Goal: Information Seeking & Learning: Learn about a topic

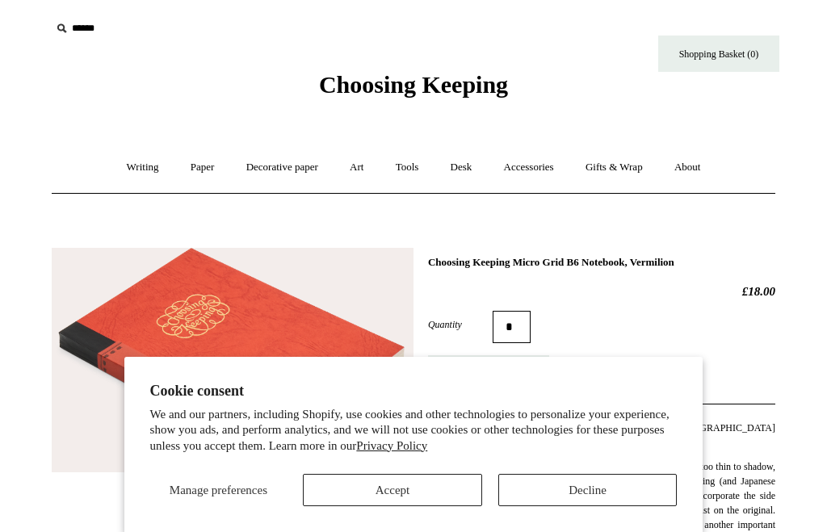
scroll to position [507, 0]
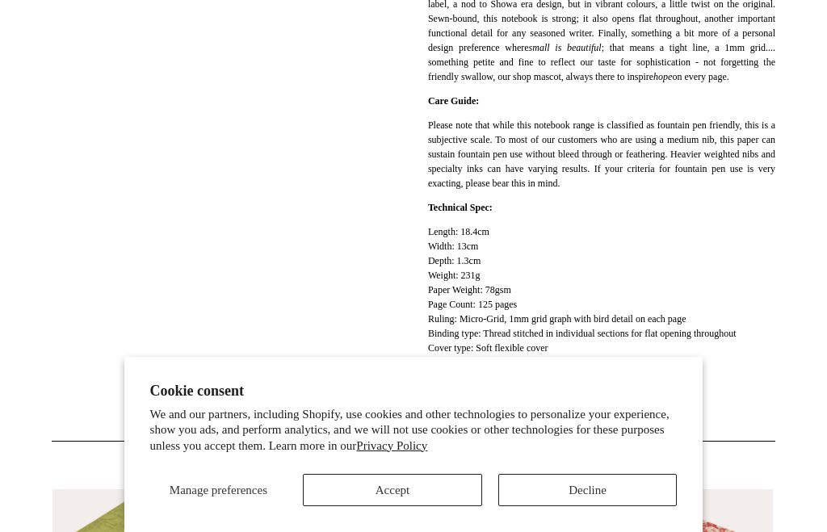
click at [588, 484] on button "Decline" at bounding box center [587, 490] width 179 height 32
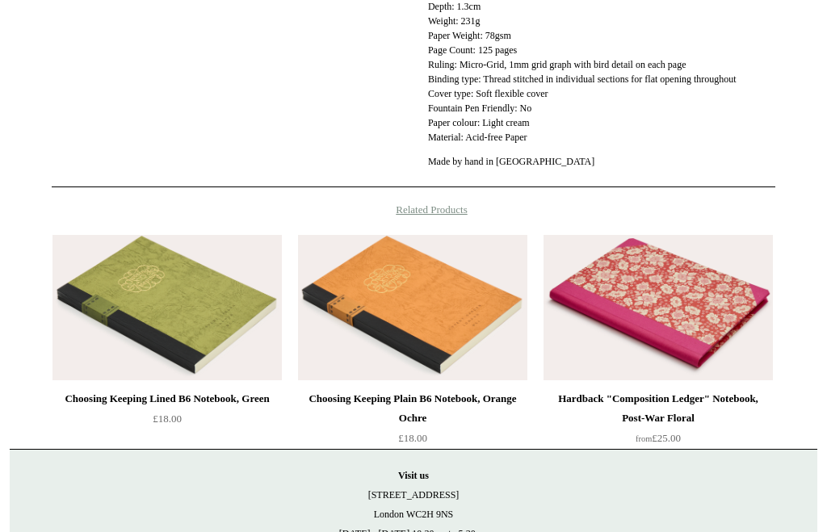
scroll to position [830, 0]
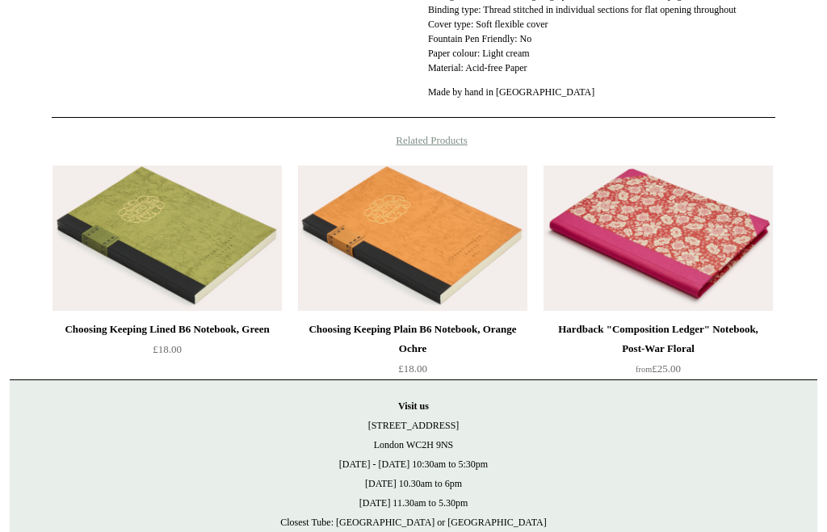
click at [418, 233] on img at bounding box center [412, 238] width 229 height 145
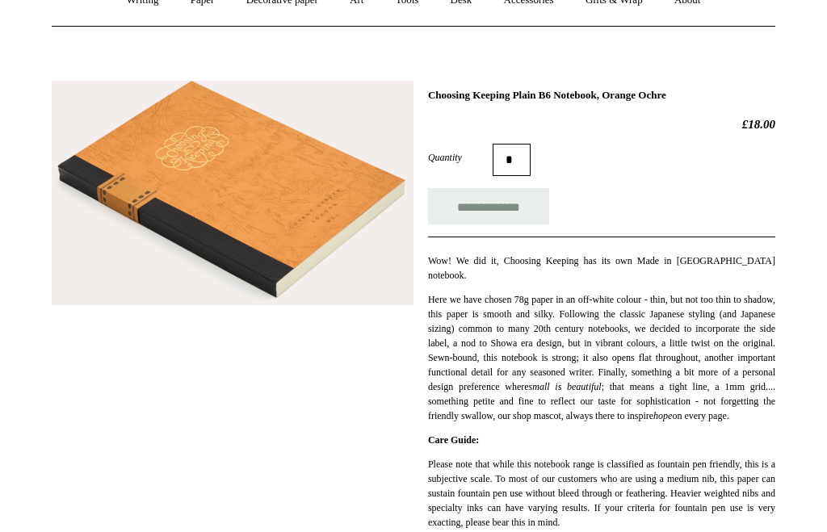
scroll to position [161, 0]
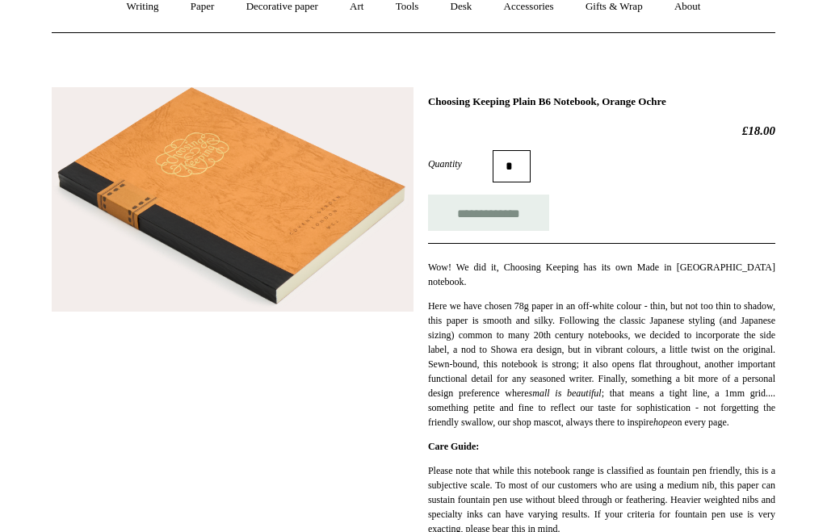
click at [308, 214] on img at bounding box center [233, 199] width 362 height 225
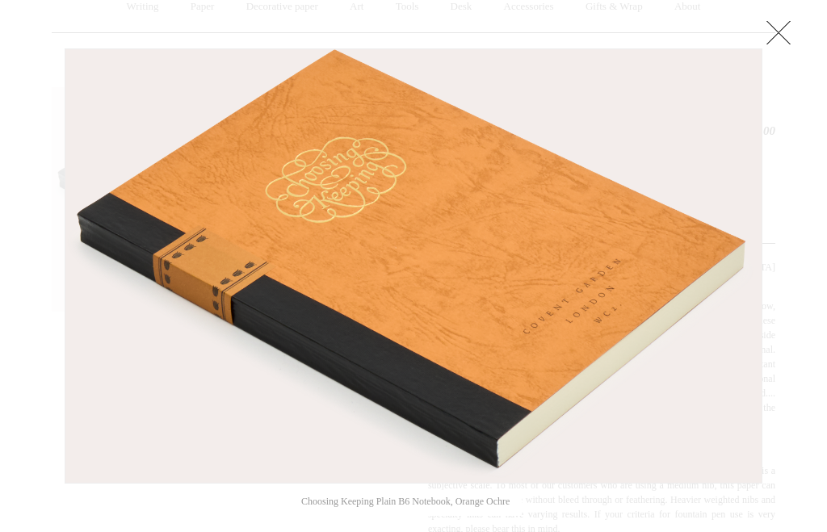
click at [780, 36] on link at bounding box center [779, 32] width 32 height 32
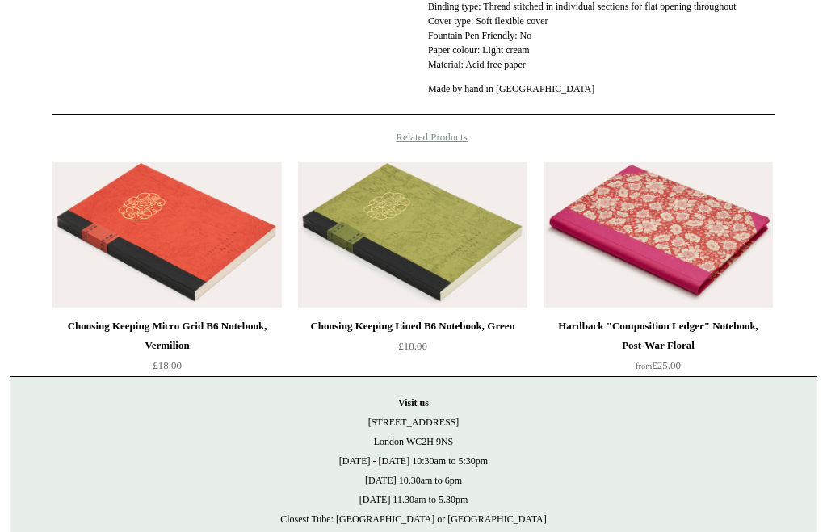
scroll to position [877, 0]
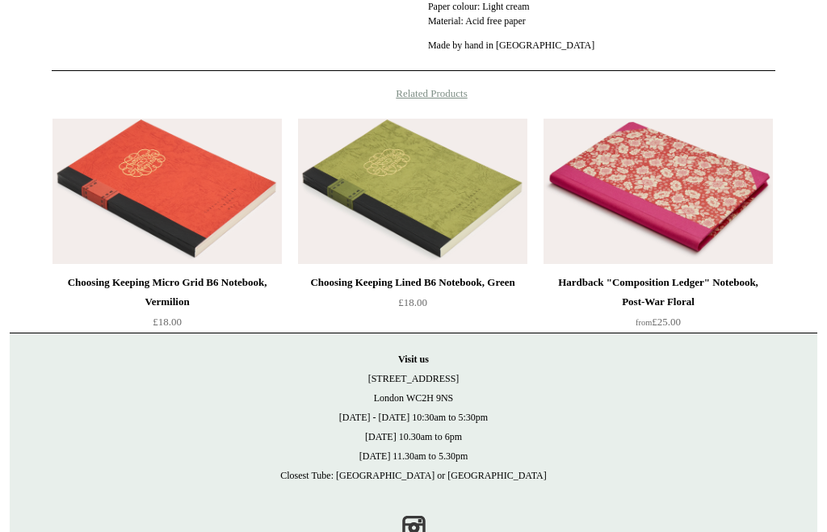
click at [139, 200] on img at bounding box center [167, 192] width 229 height 145
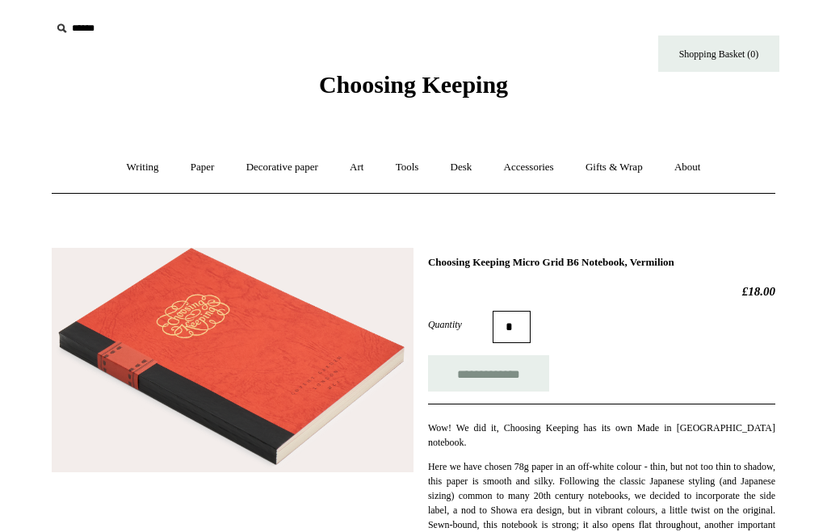
click at [128, 164] on link "Writing +" at bounding box center [142, 167] width 61 height 43
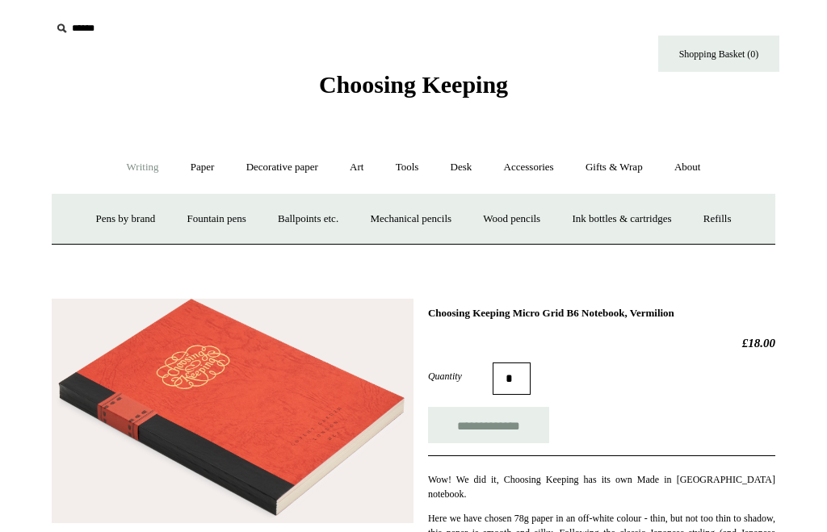
click at [192, 166] on link "Paper +" at bounding box center [202, 167] width 53 height 43
click at [171, 213] on link "Notebooks +" at bounding box center [187, 219] width 74 height 43
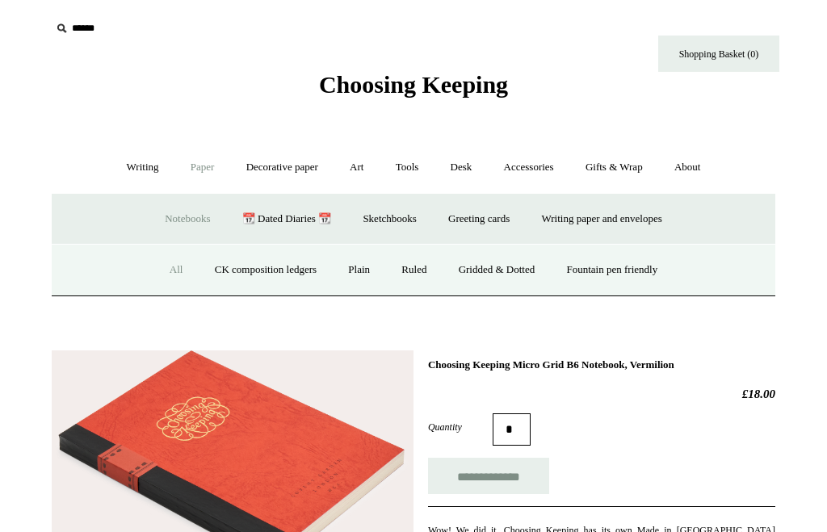
click at [162, 263] on link "All" at bounding box center [176, 270] width 43 height 43
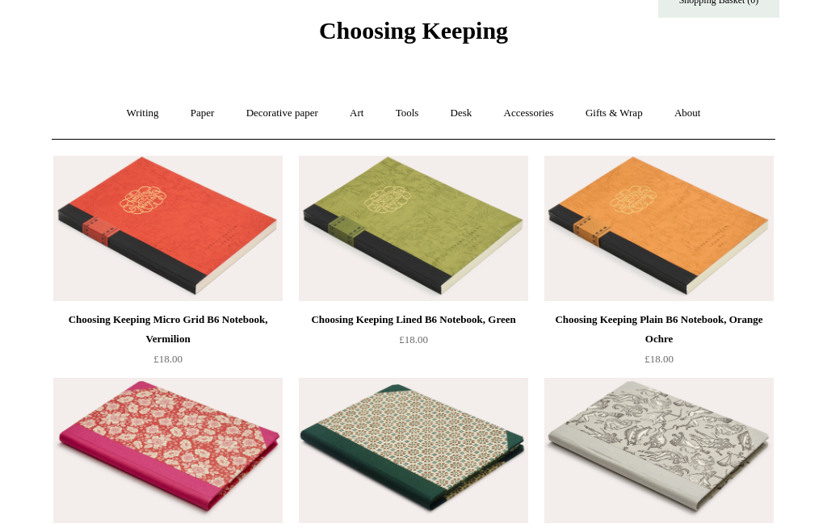
scroll to position [54, 0]
click at [202, 237] on img at bounding box center [167, 228] width 229 height 145
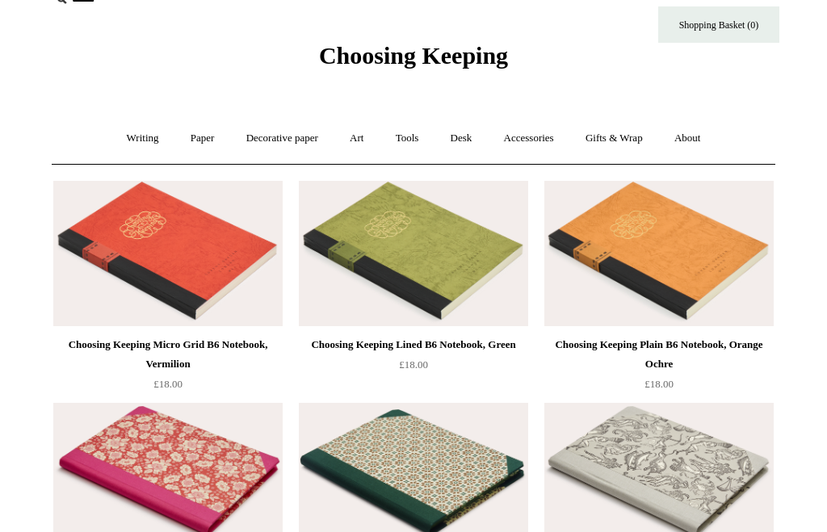
scroll to position [29, 0]
click at [186, 242] on img at bounding box center [167, 253] width 229 height 145
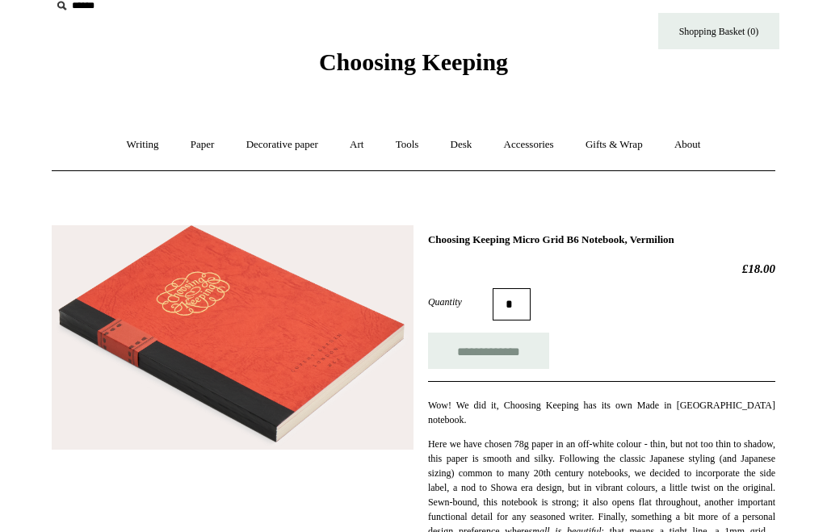
scroll to position [17, 0]
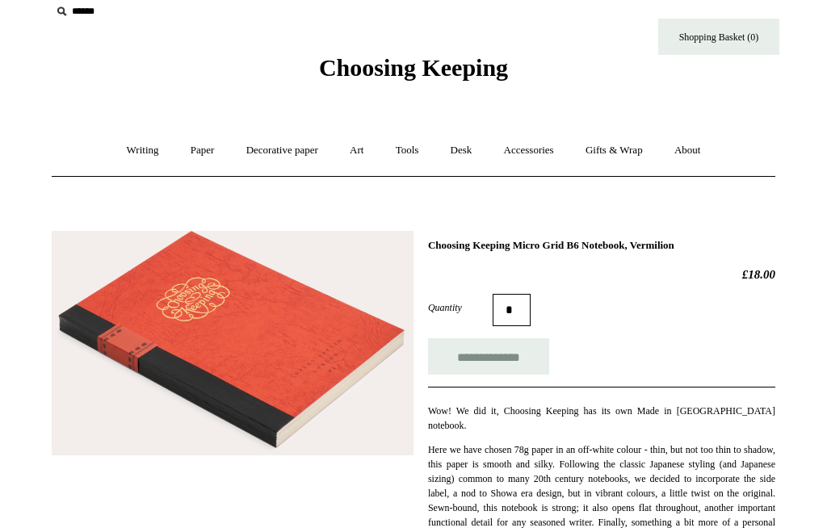
click at [351, 364] on img at bounding box center [233, 343] width 362 height 225
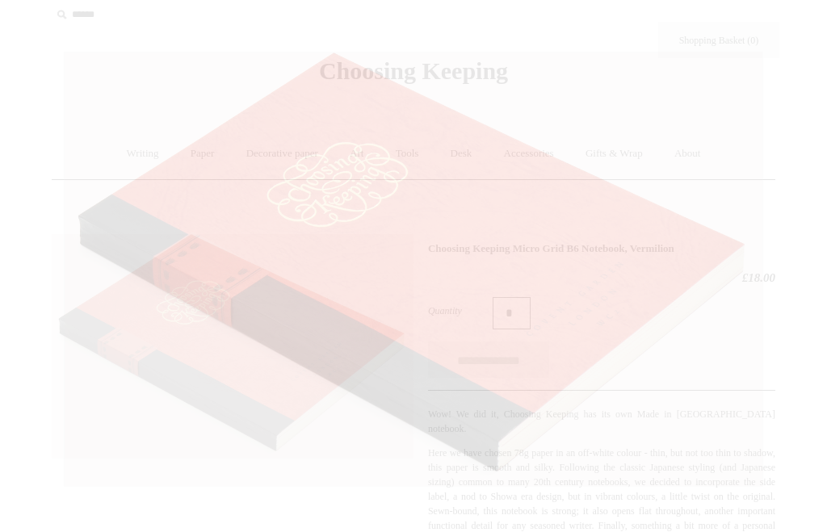
scroll to position [0, 0]
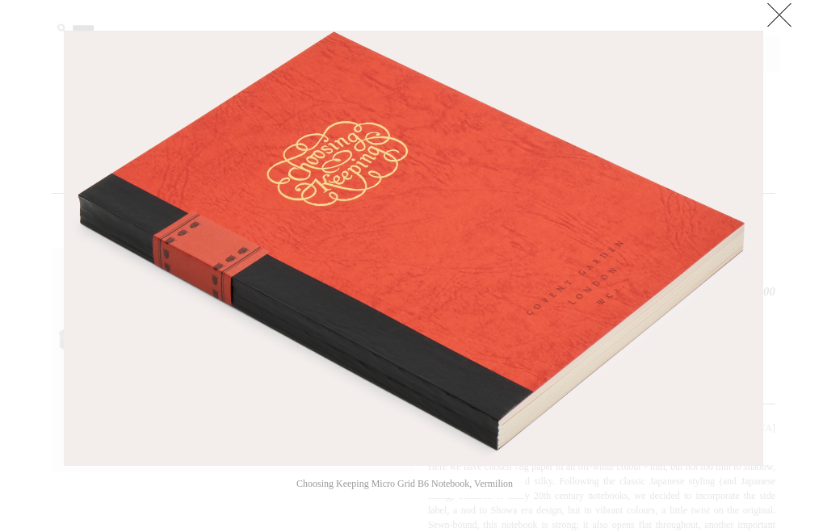
click at [507, 314] on img at bounding box center [414, 249] width 698 height 434
click at [771, 21] on link at bounding box center [779, 14] width 32 height 32
